Goal: Task Accomplishment & Management: Manage account settings

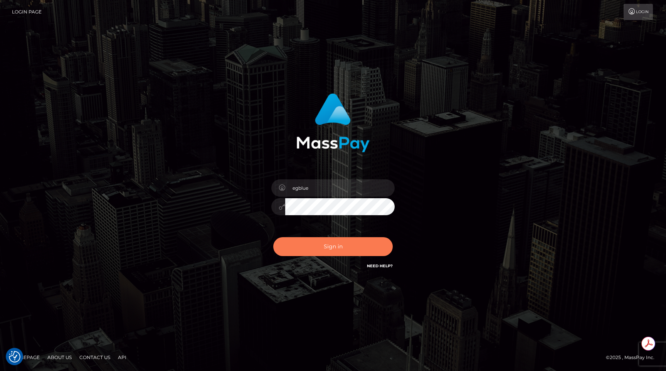
click at [335, 244] on button "Sign in" at bounding box center [332, 246] width 119 height 19
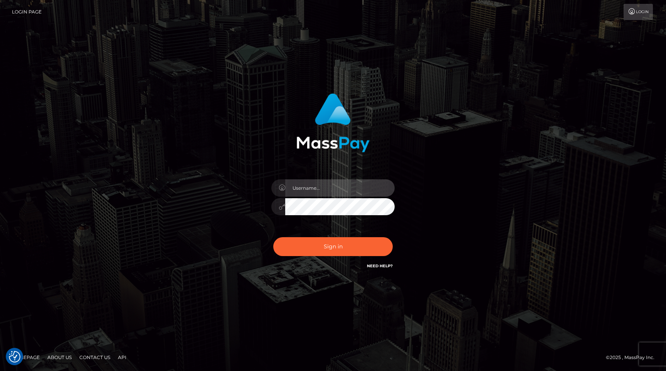
type input "egblue"
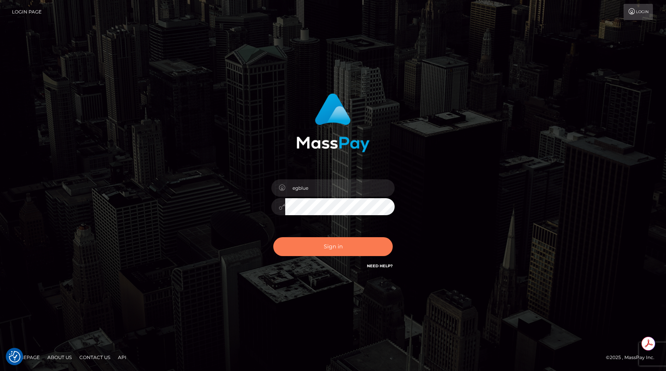
click at [335, 244] on button "Sign in" at bounding box center [332, 246] width 119 height 19
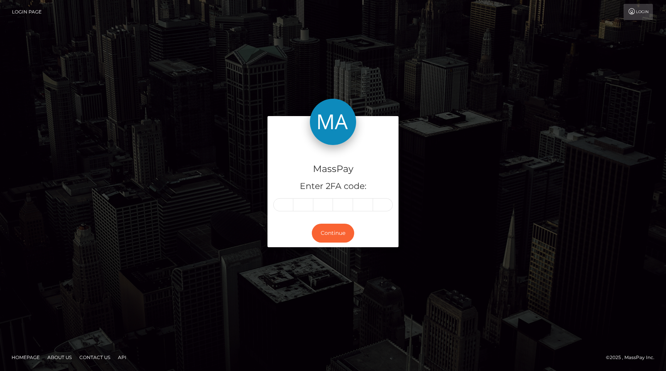
click at [286, 207] on input "text" at bounding box center [283, 204] width 20 height 13
type input "0"
type input "4"
type input "8"
type input "1"
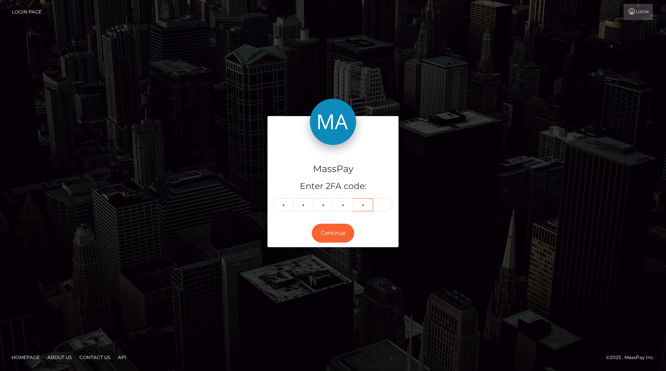
type input "4"
type input "2"
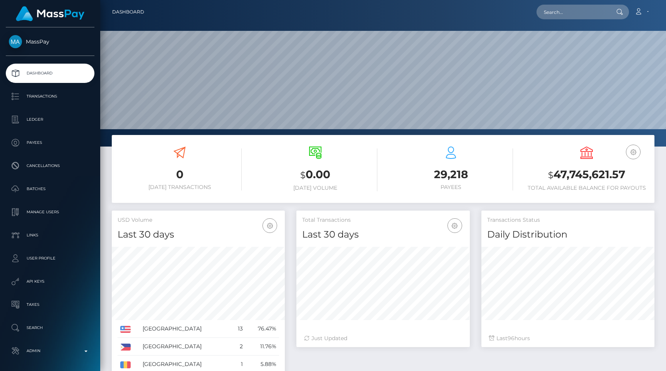
scroll to position [136, 173]
click at [584, 12] on input "text" at bounding box center [572, 12] width 72 height 15
paste input "261c9d54-04bb-461f-b13d-b36b009ed661"
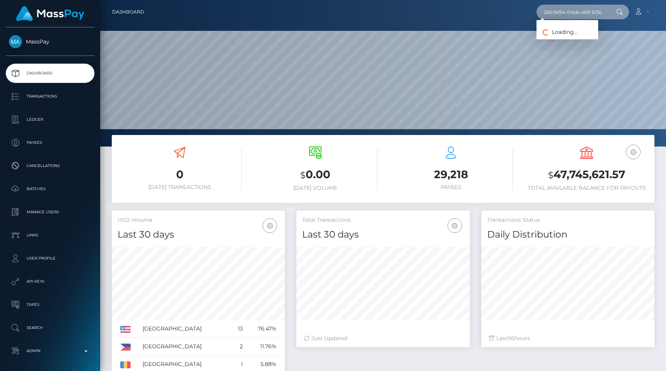
scroll to position [0, 41]
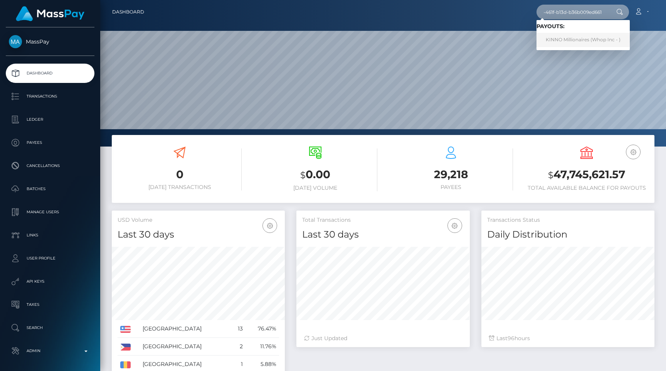
type input "261c9d54-04bb-461f-b13d-b36b009ed661"
click at [577, 37] on link "KINNO Millionaires (Whop Inc - )" at bounding box center [582, 40] width 93 height 14
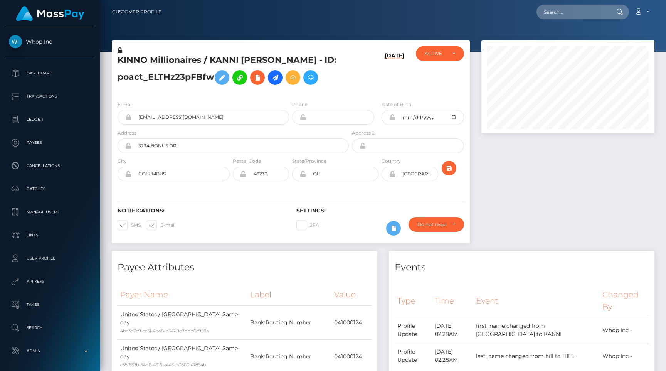
scroll to position [1316, 0]
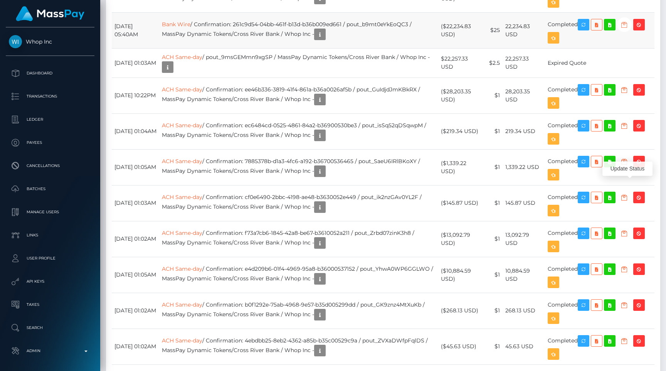
click at [629, 30] on icon "button" at bounding box center [623, 25] width 9 height 10
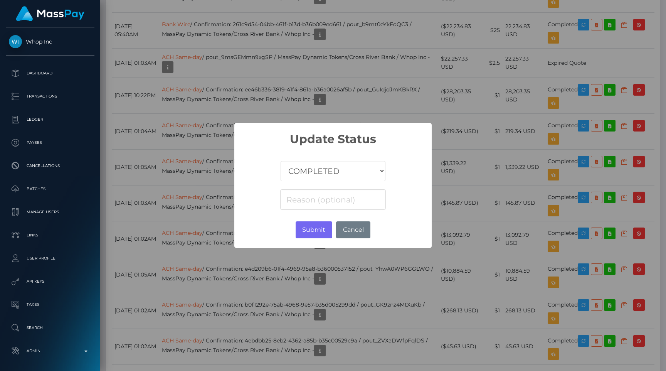
click at [303, 178] on select "COMPLETED CANCELLED READY_FOR_PICKUP PROCESSING" at bounding box center [332, 171] width 105 height 20
select select "CANCELLED"
click at [281, 161] on select "COMPLETED CANCELLED READY_FOR_PICKUP PROCESSING" at bounding box center [332, 171] width 105 height 20
click at [317, 198] on input at bounding box center [333, 199] width 106 height 20
type input "Returned"
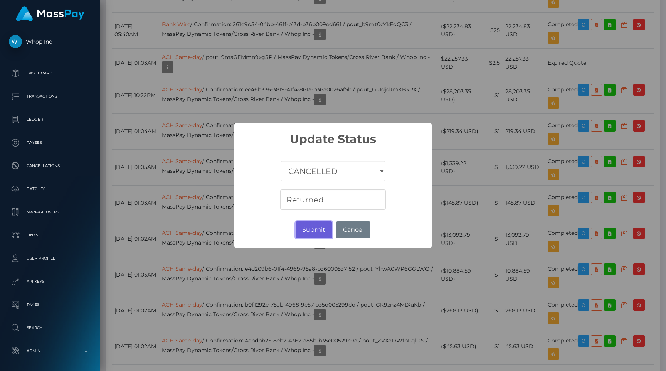
click at [329, 232] on button "Submit" at bounding box center [313, 229] width 37 height 17
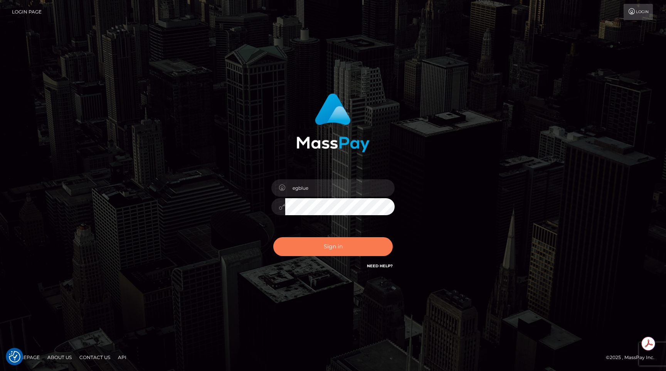
click at [327, 250] on button "Sign in" at bounding box center [332, 246] width 119 height 19
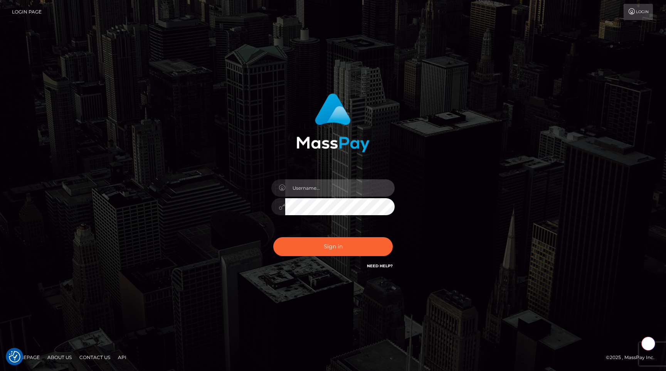
type input "egblue"
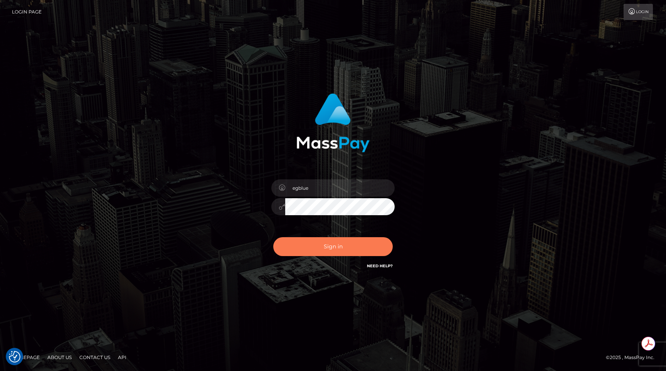
click at [327, 250] on button "Sign in" at bounding box center [332, 246] width 119 height 19
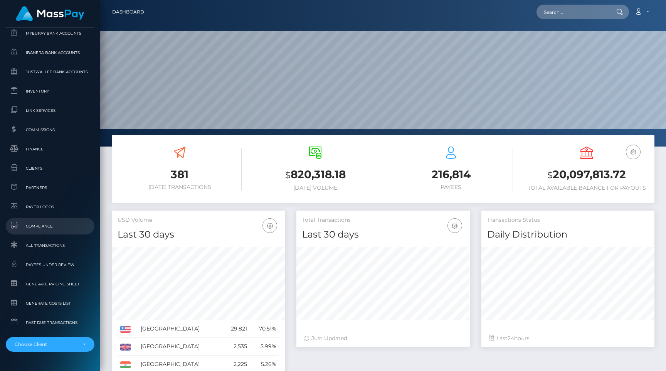
scroll to position [136, 173]
click at [60, 168] on span "Clients" at bounding box center [50, 168] width 82 height 9
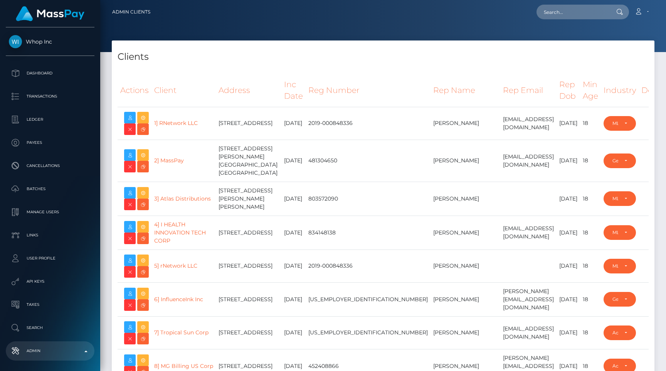
select select "223"
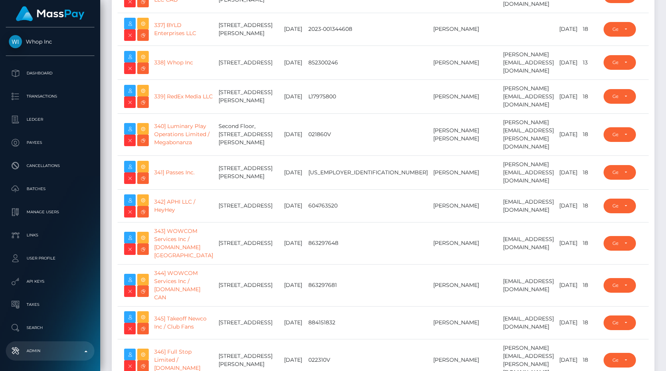
type input "egblue"
